Goal: Task Accomplishment & Management: Use online tool/utility

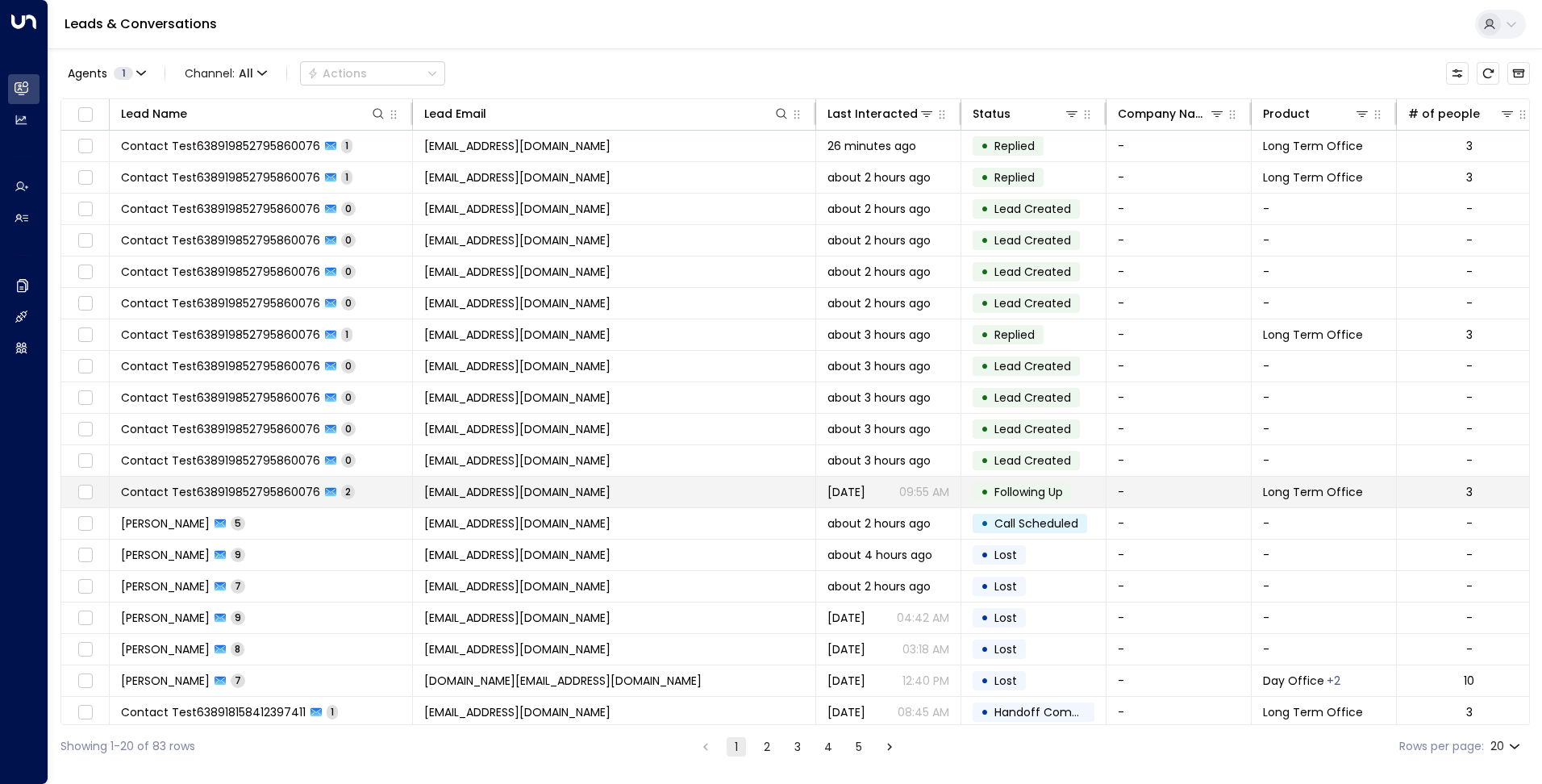
click at [543, 487] on span "[EMAIL_ADDRESS][DOMAIN_NAME]" at bounding box center [517, 492] width 187 height 16
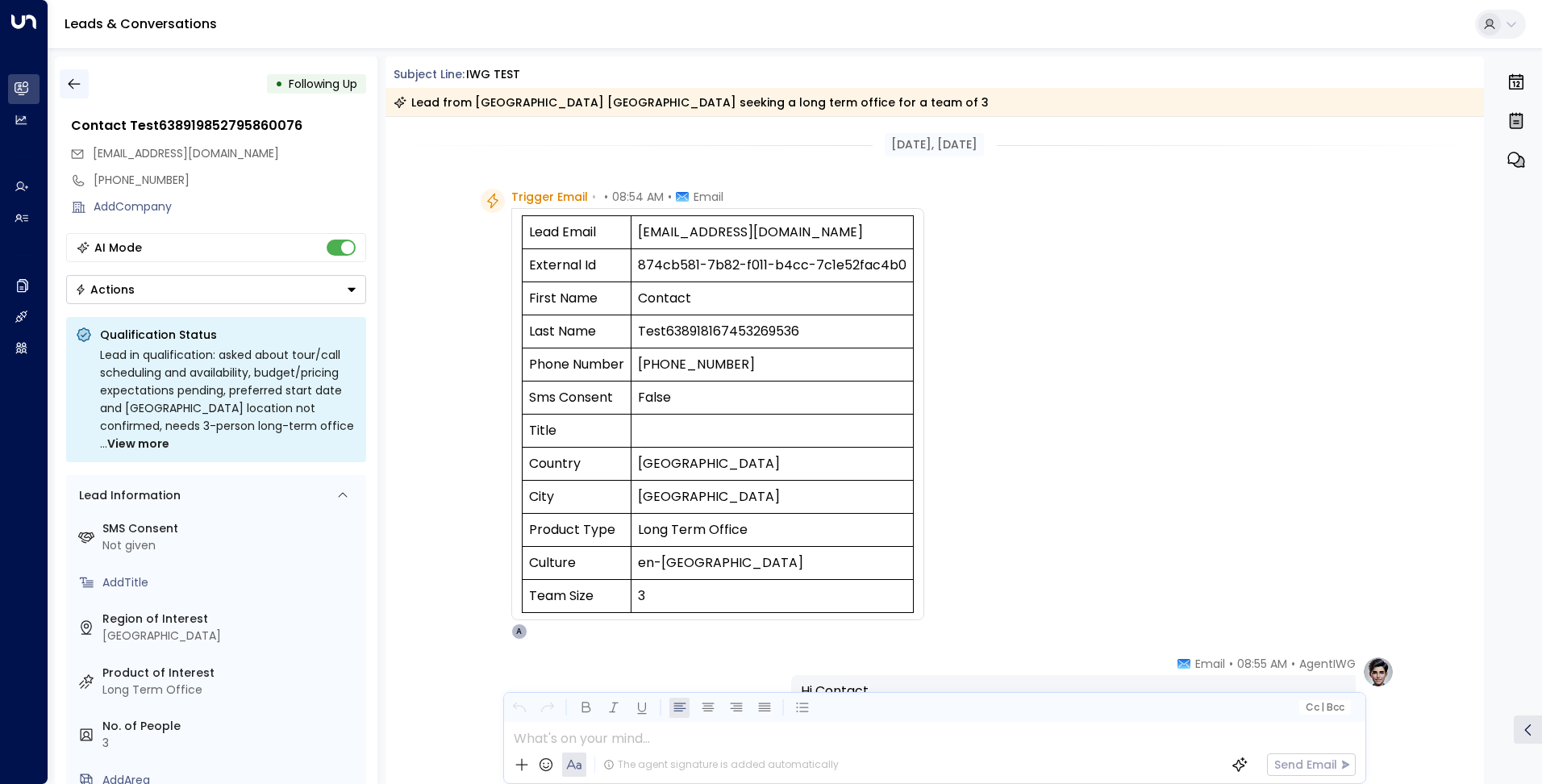
click at [69, 80] on icon "button" at bounding box center [74, 84] width 16 height 16
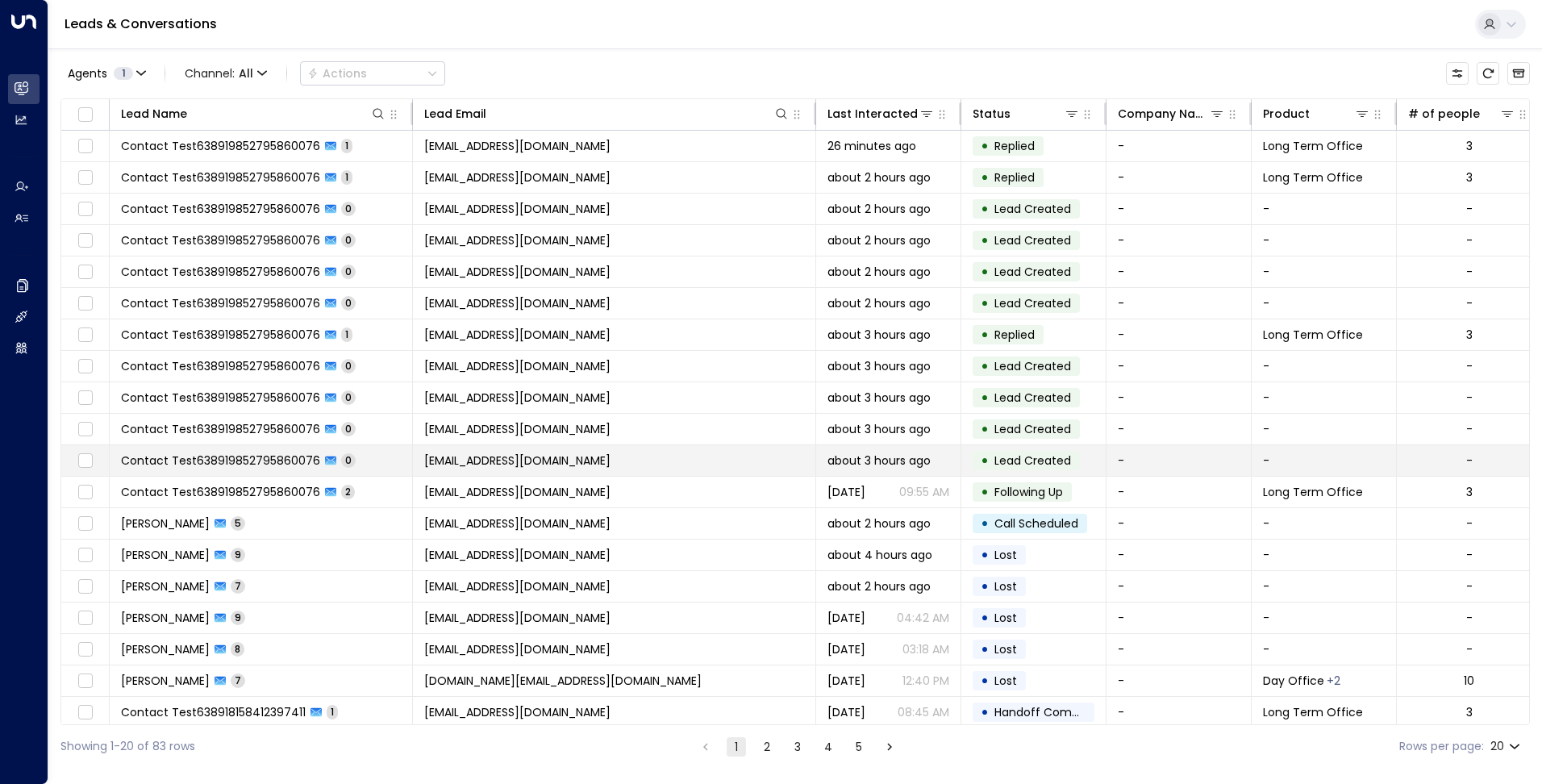
click at [281, 460] on span "Contact Test638919852795860076" at bounding box center [220, 460] width 199 height 16
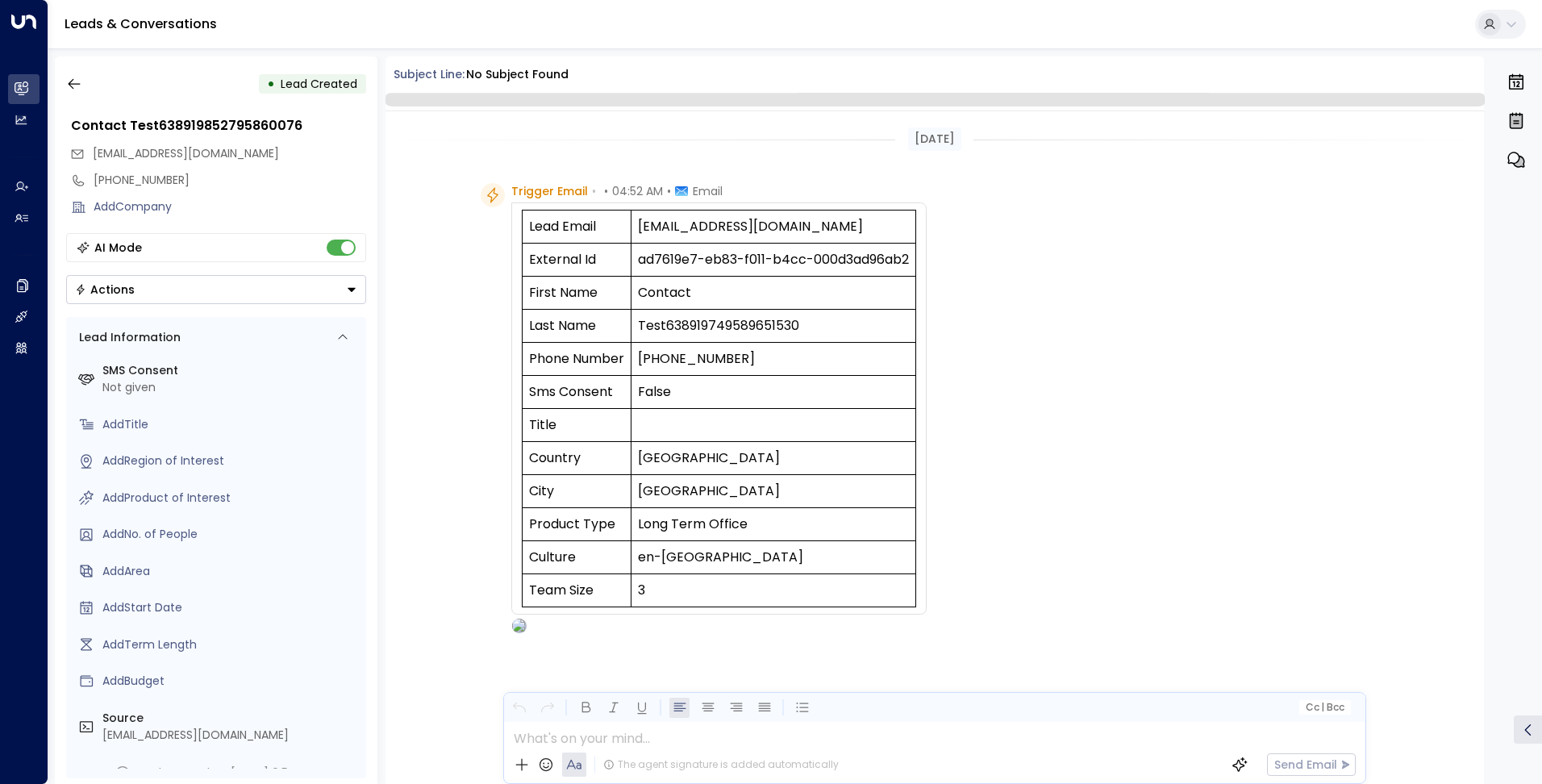
scroll to position [11, 0]
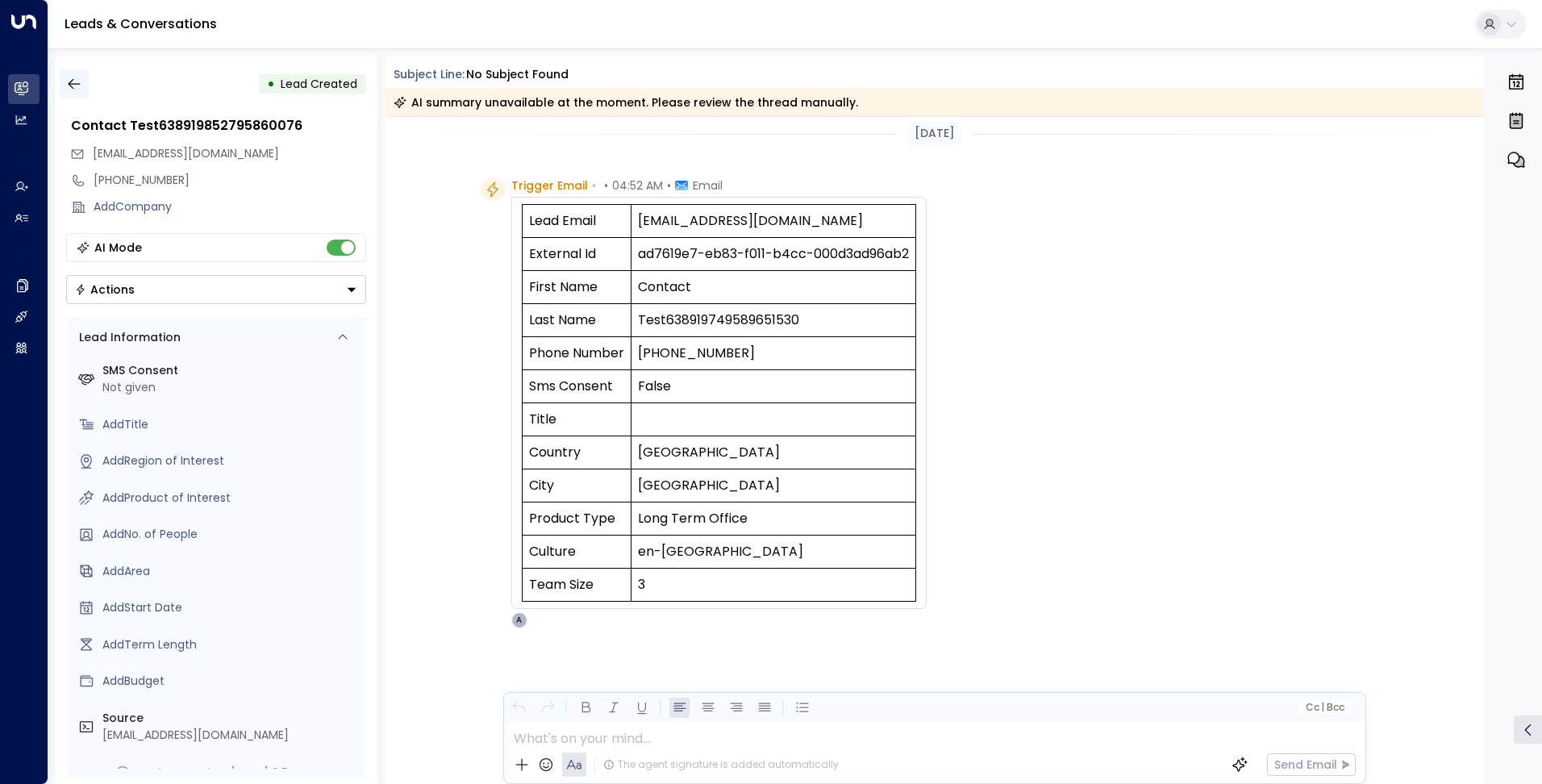
click at [78, 86] on icon "button" at bounding box center [74, 84] width 16 height 16
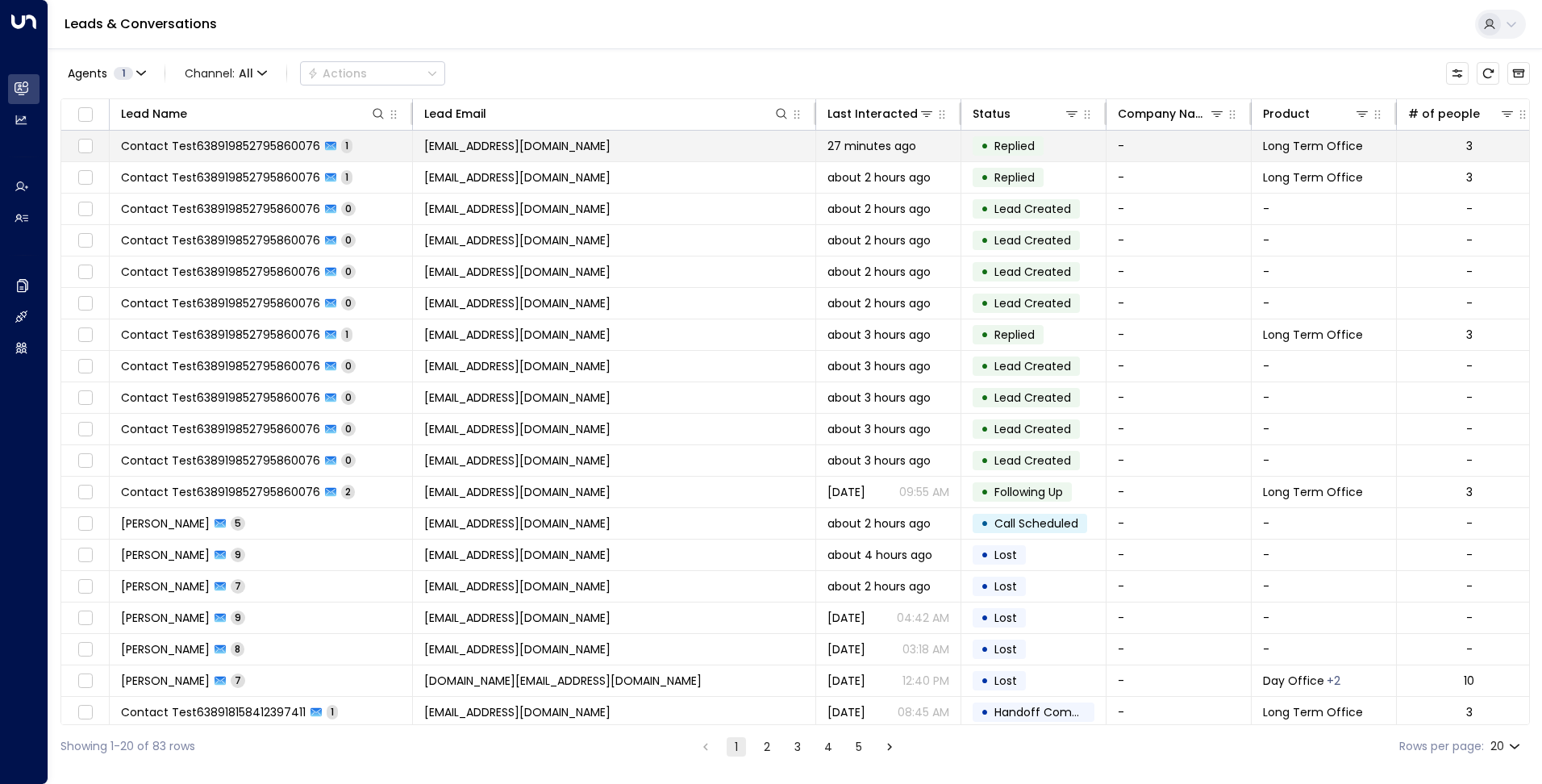
click at [509, 156] on td "[EMAIL_ADDRESS][DOMAIN_NAME]" at bounding box center [615, 146] width 403 height 31
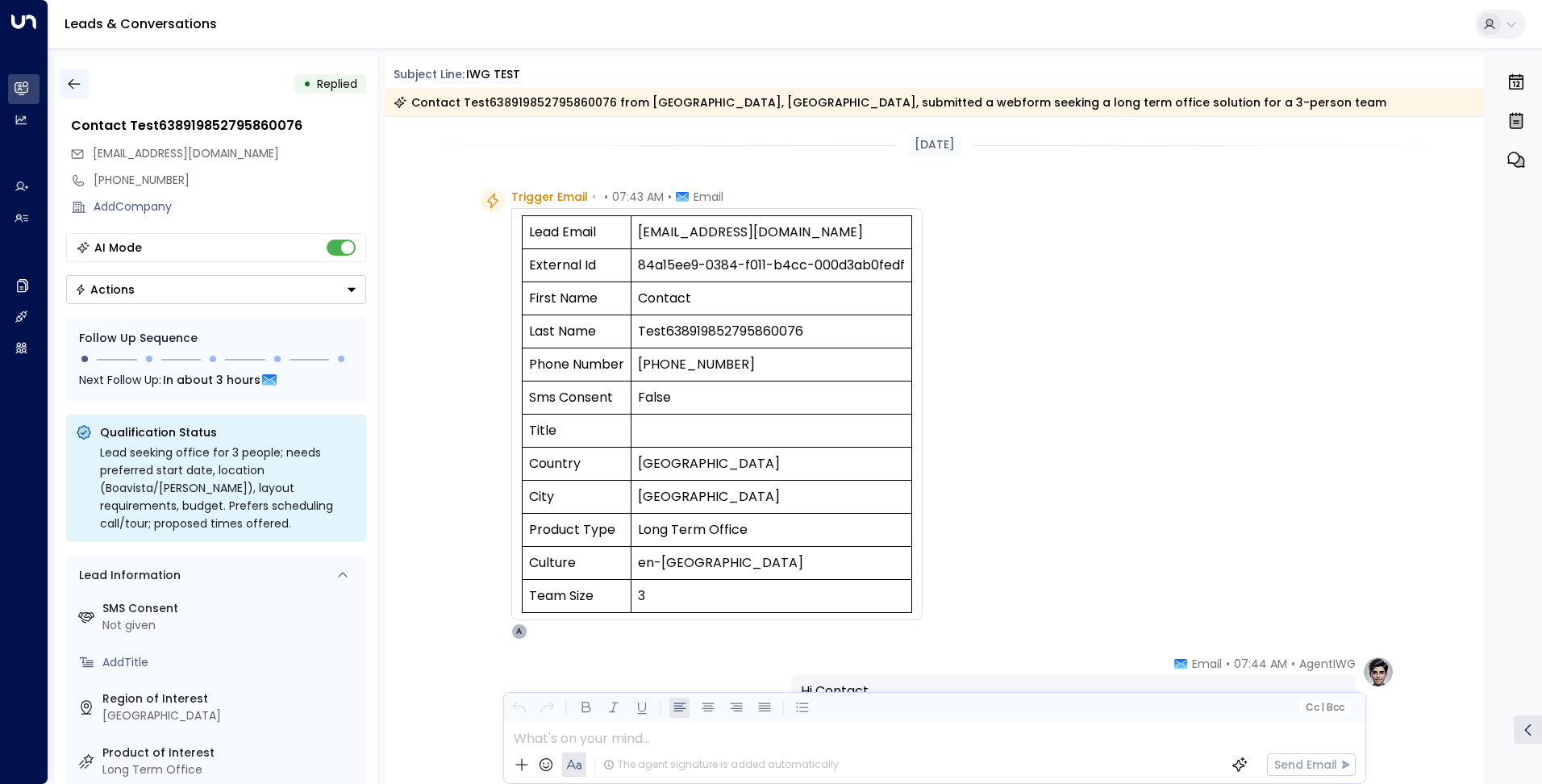
click at [75, 84] on icon "button" at bounding box center [73, 84] width 12 height 11
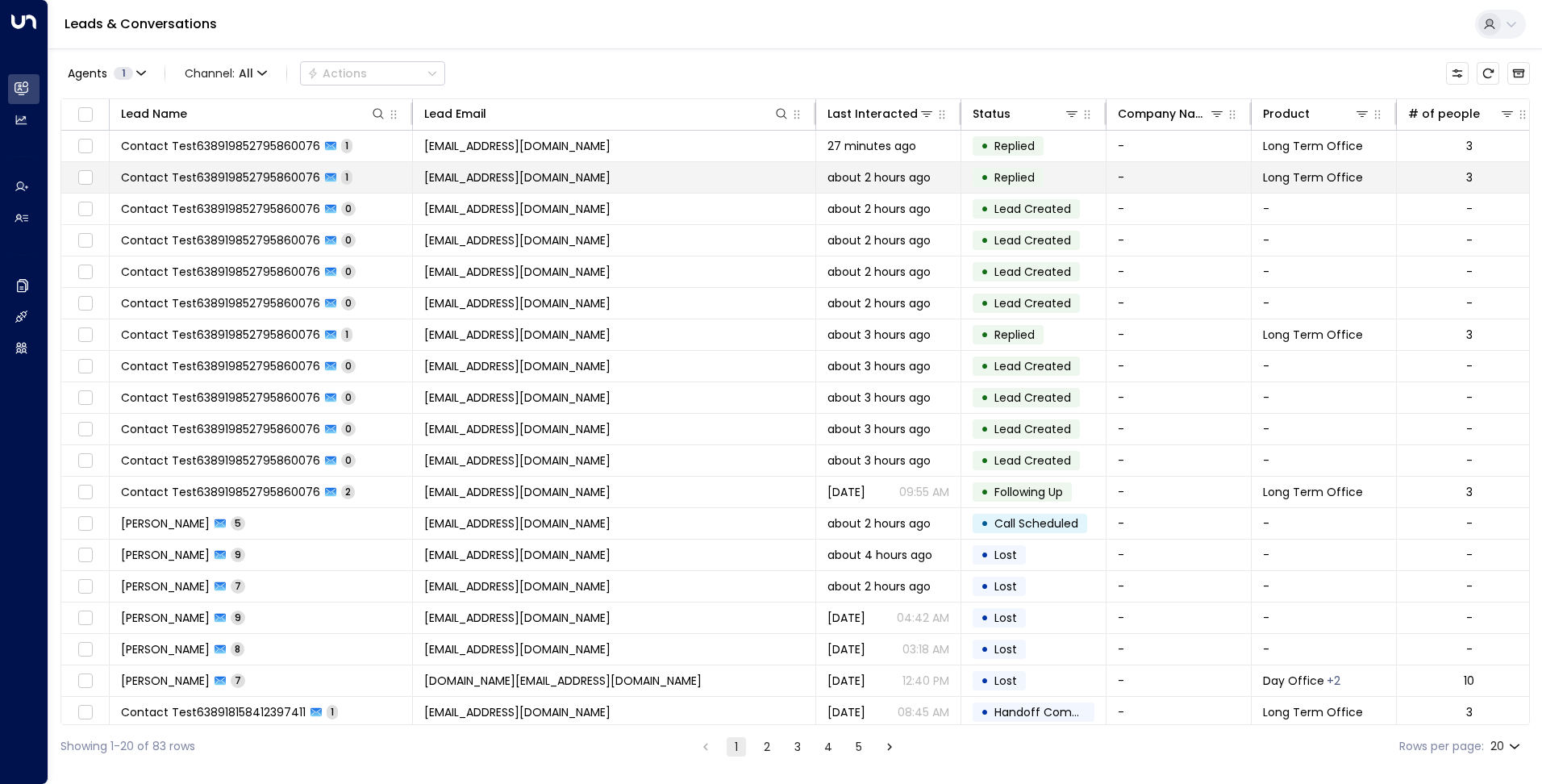
click at [495, 187] on td "[EMAIL_ADDRESS][DOMAIN_NAME]" at bounding box center [615, 178] width 403 height 31
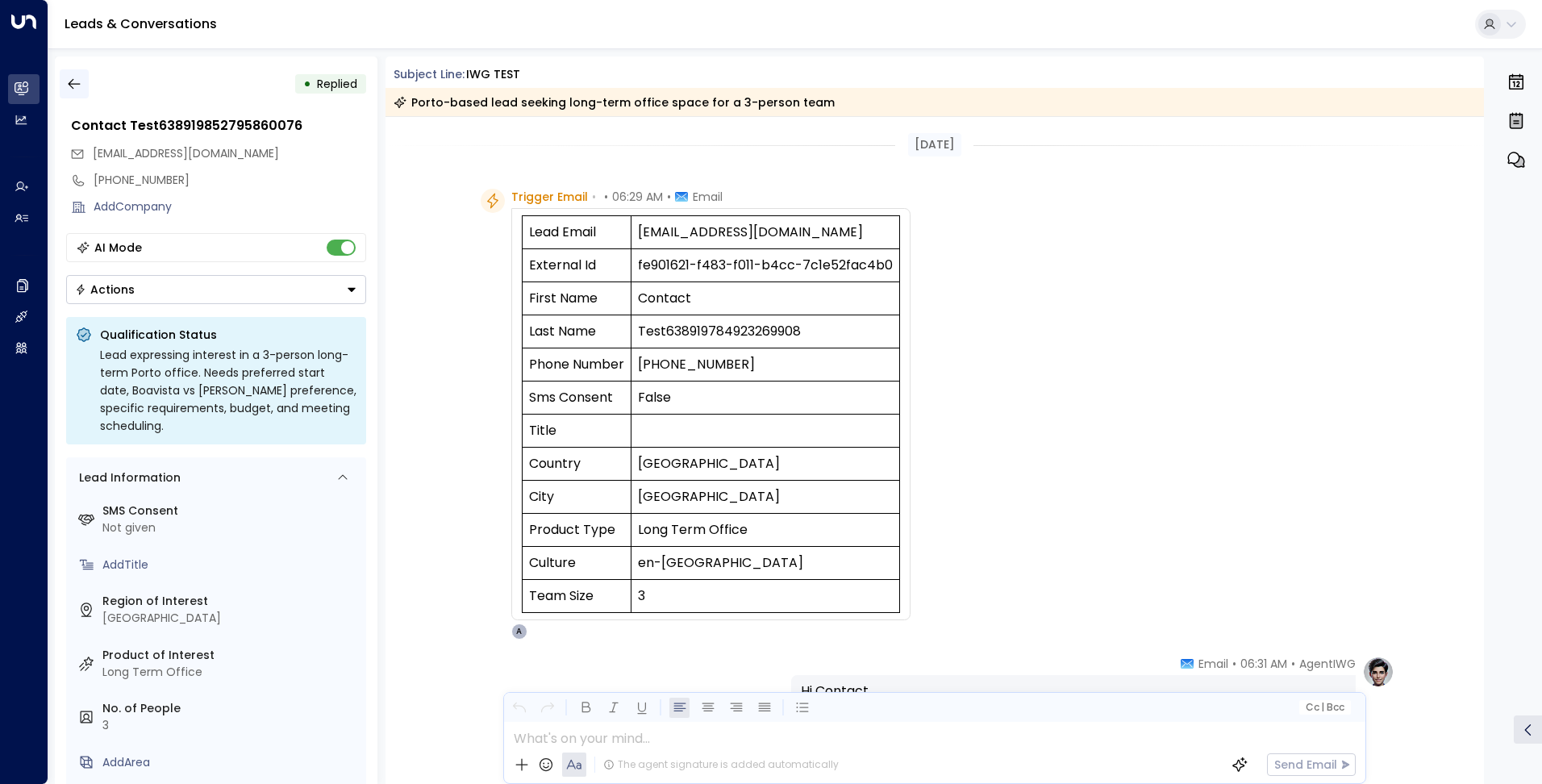
click at [66, 84] on icon "button" at bounding box center [74, 84] width 16 height 16
